Goal: Obtain resource: Download file/media

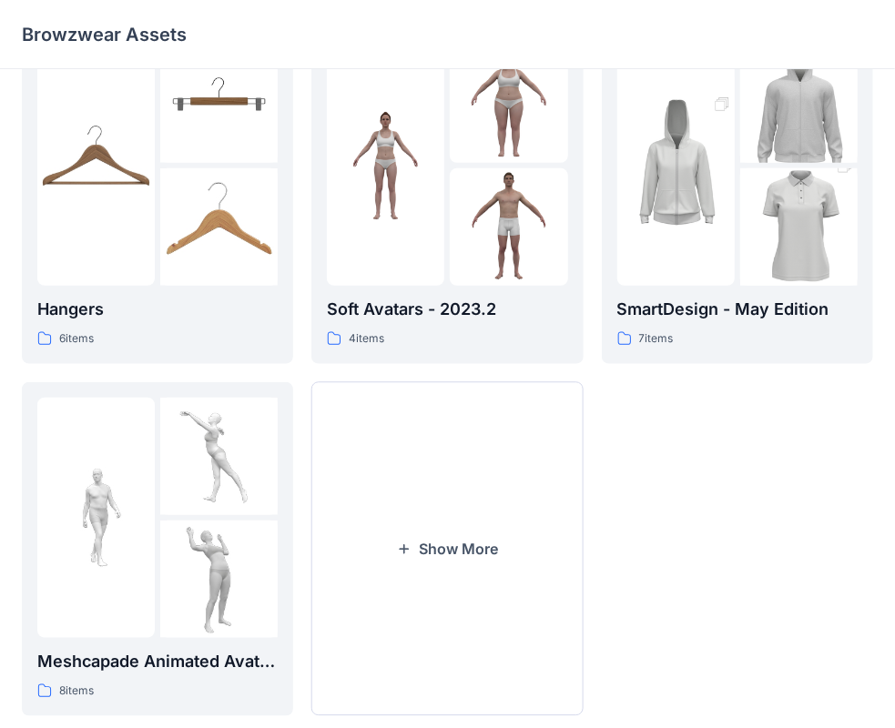
scroll to position [451, 0]
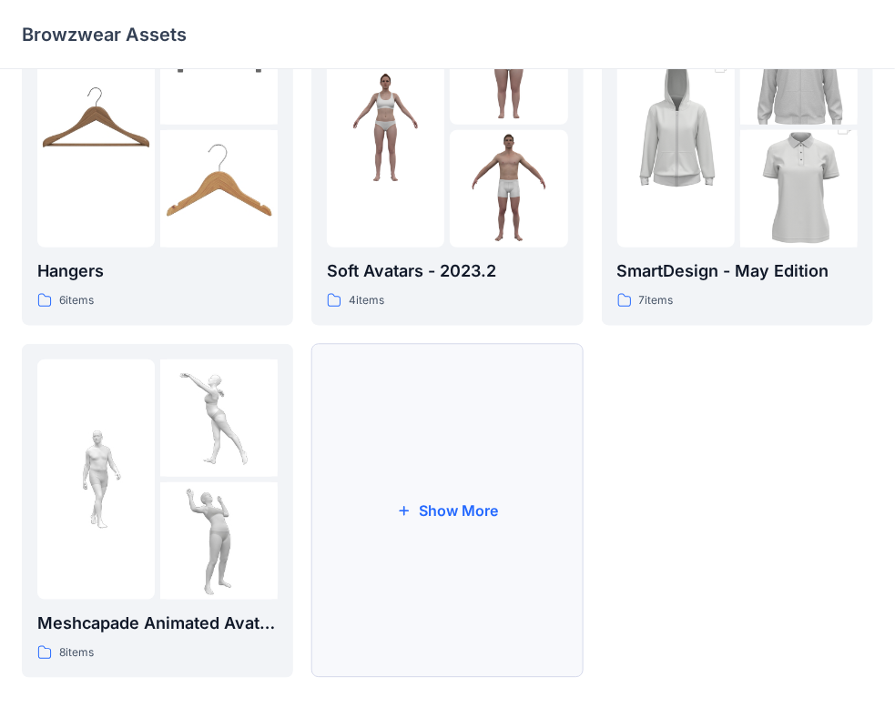
click at [515, 468] on button "Show More" at bounding box center [446, 511] width 271 height 334
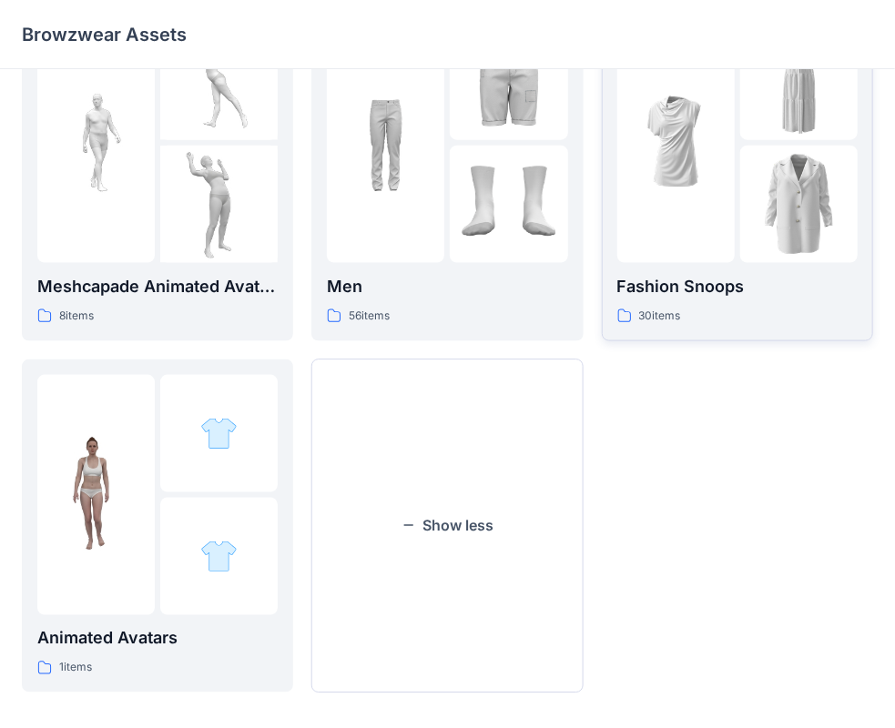
scroll to position [804, 0]
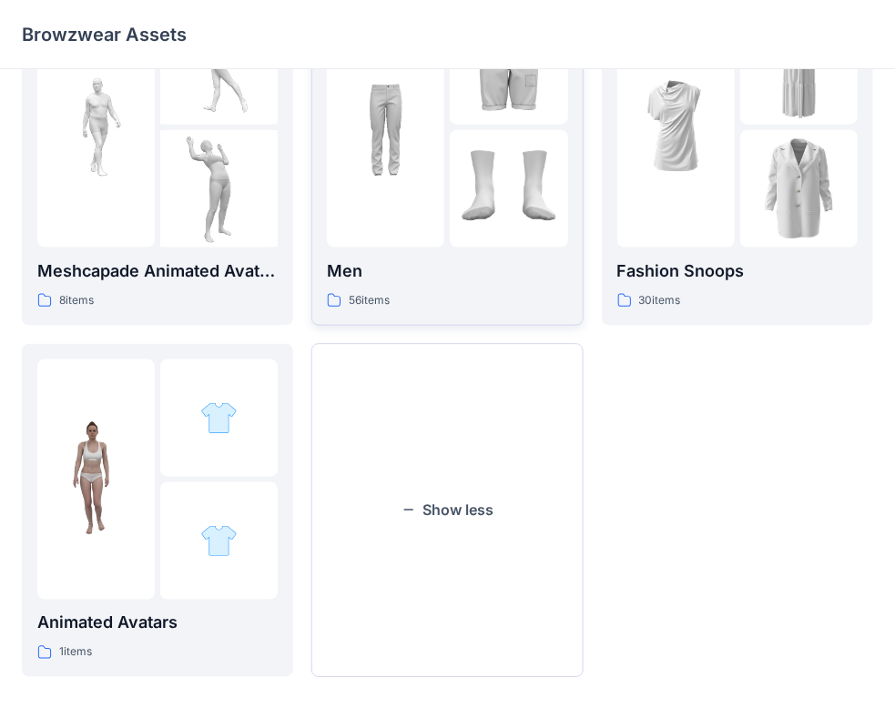
click at [401, 211] on div at bounding box center [385, 127] width 117 height 240
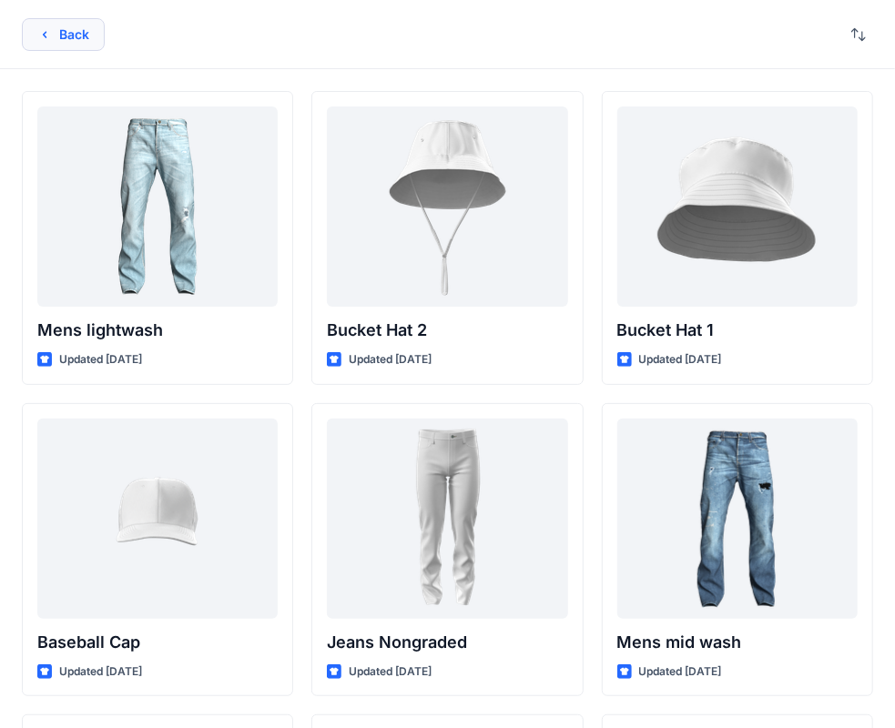
click at [49, 29] on icon "button" at bounding box center [44, 34] width 15 height 15
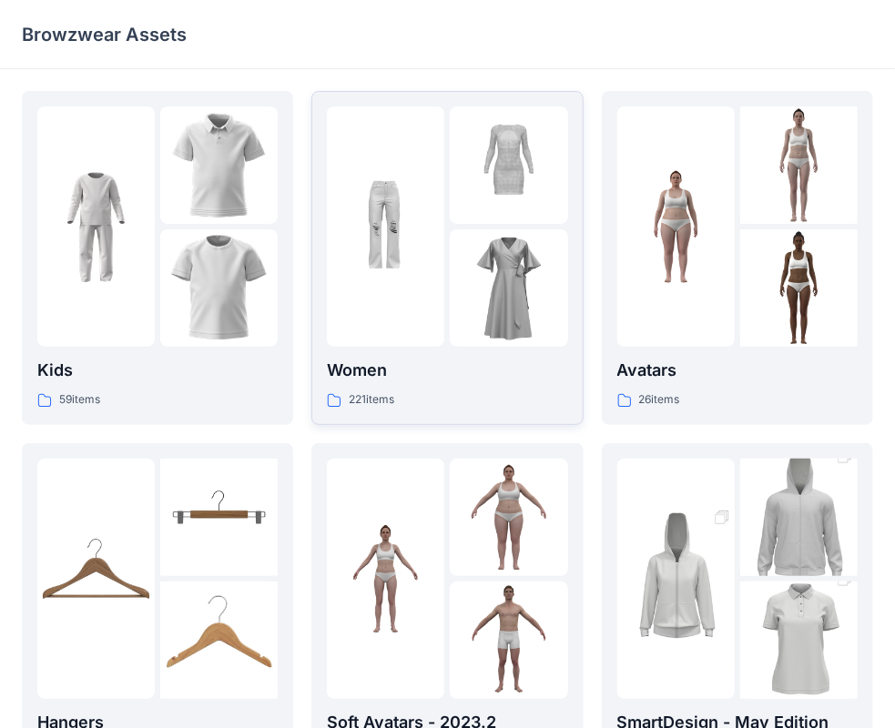
click at [430, 249] on img at bounding box center [385, 226] width 117 height 117
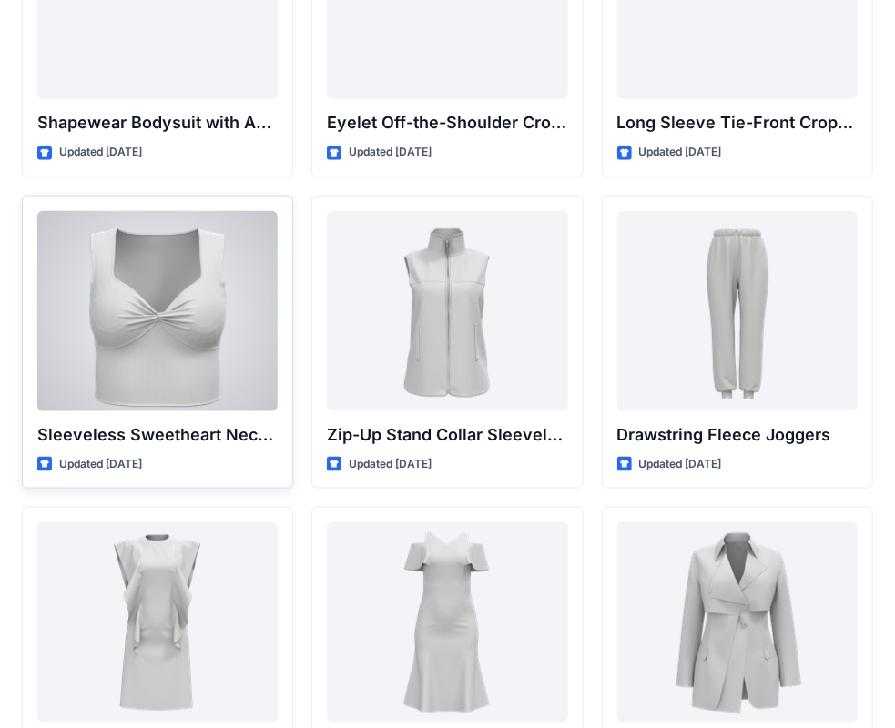
scroll to position [5928, 0]
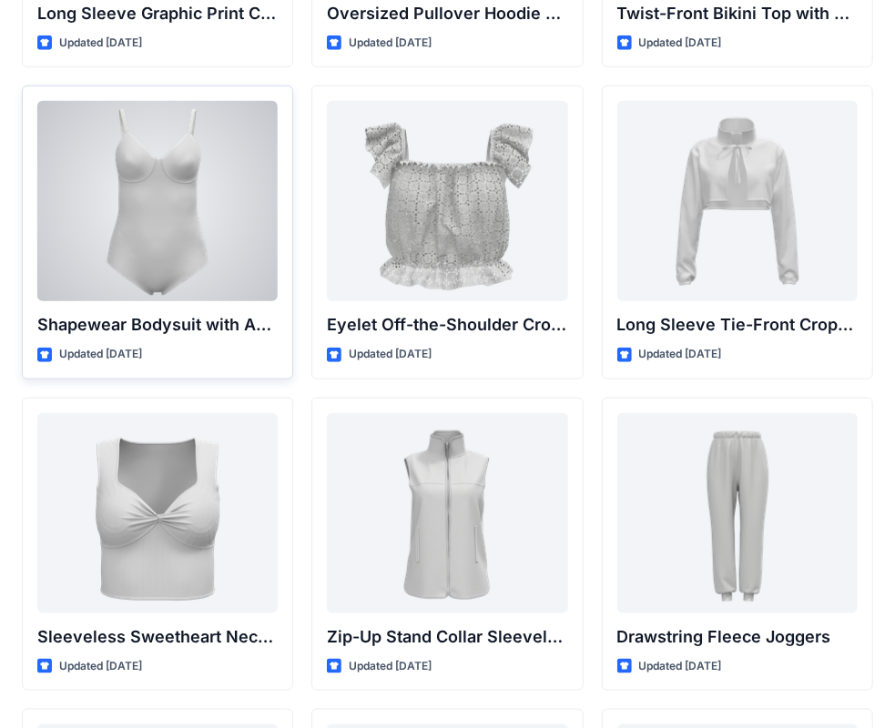
click at [187, 212] on div at bounding box center [157, 201] width 240 height 200
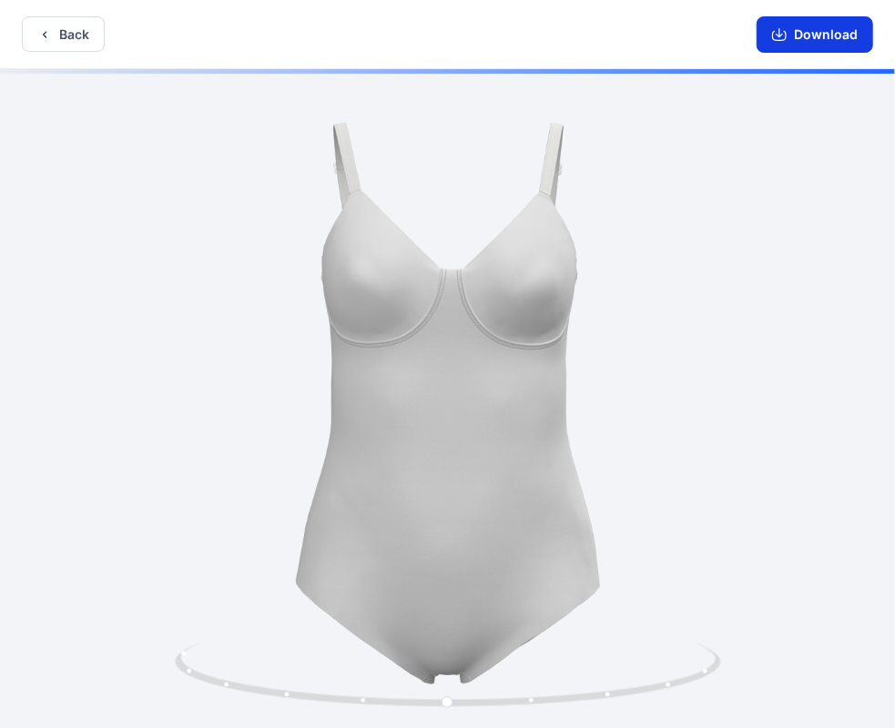
click at [794, 39] on button "Download" at bounding box center [814, 34] width 116 height 36
